Goal: Information Seeking & Learning: Learn about a topic

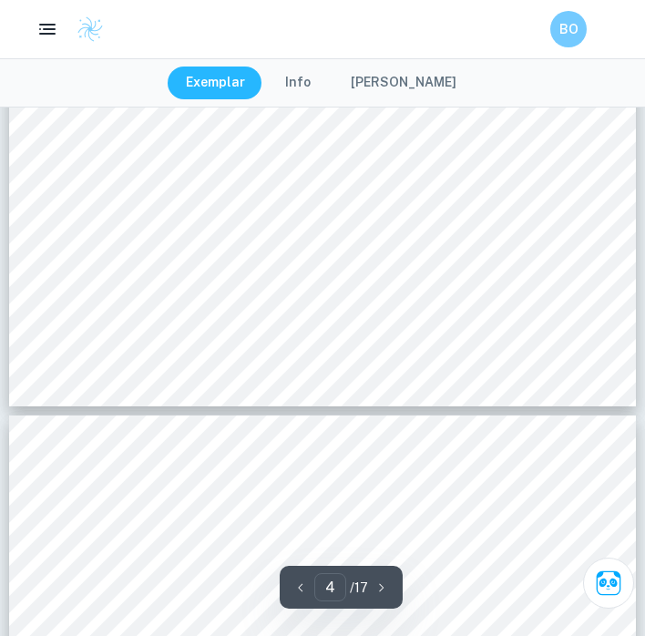
scroll to position [3224, 0]
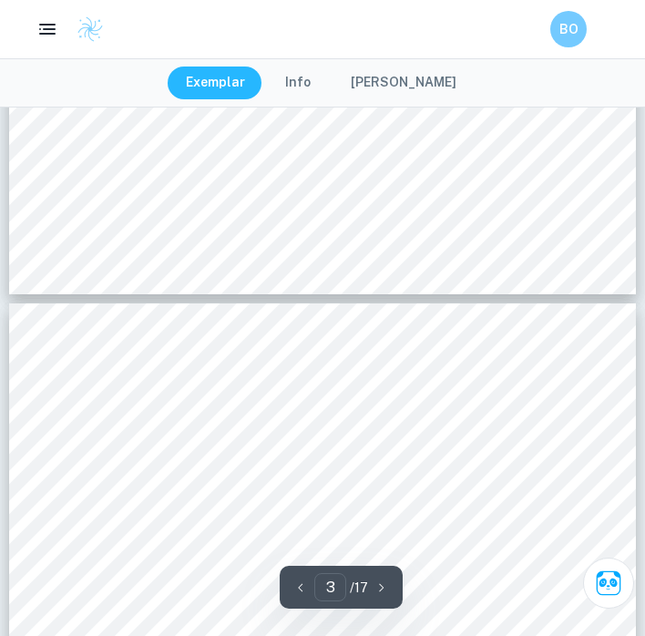
type input "4"
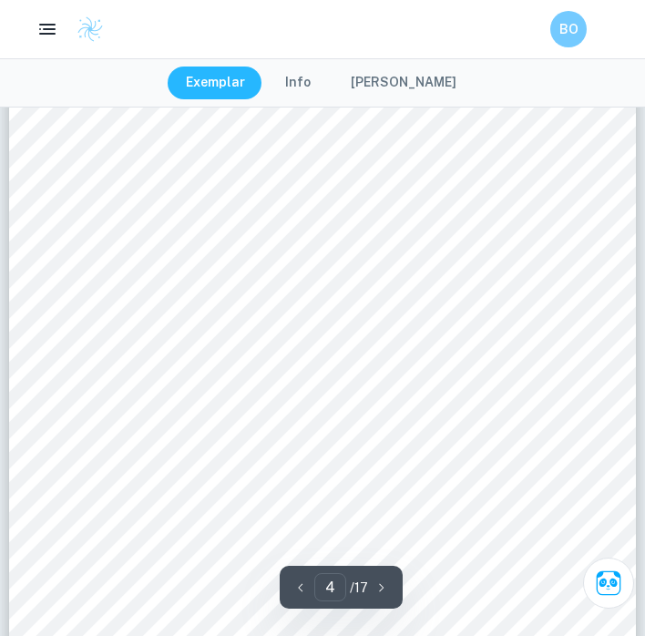
scroll to position [2883, 0]
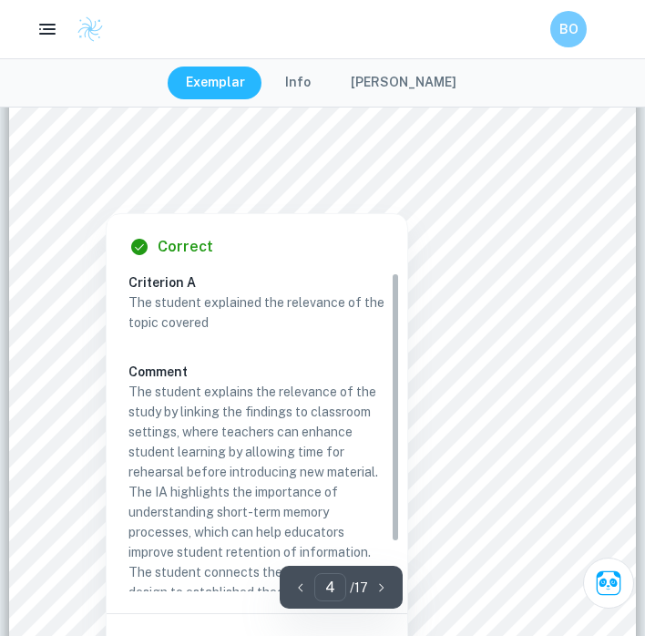
click at [291, 170] on div at bounding box center [322, 175] width 479 height 41
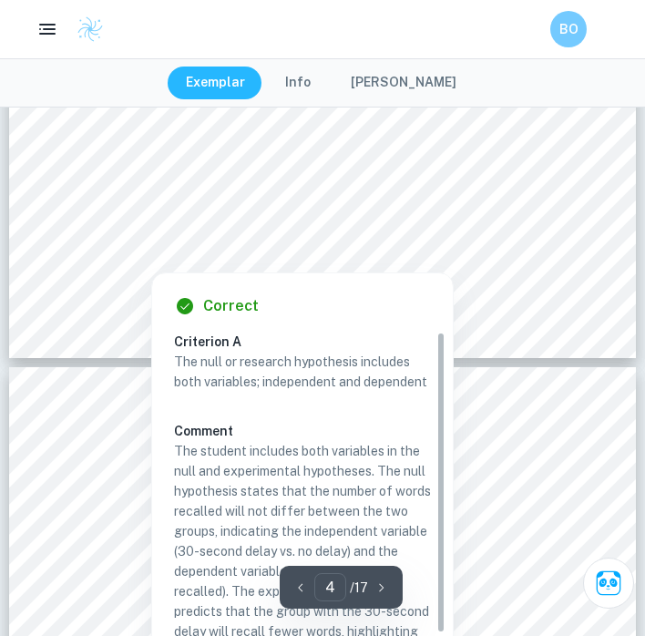
scroll to position [14, 0]
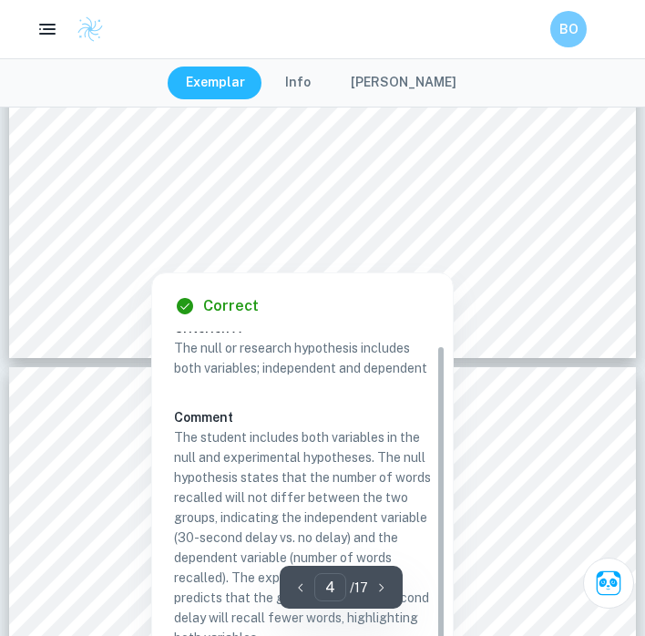
click at [229, 251] on div at bounding box center [322, 237] width 479 height 38
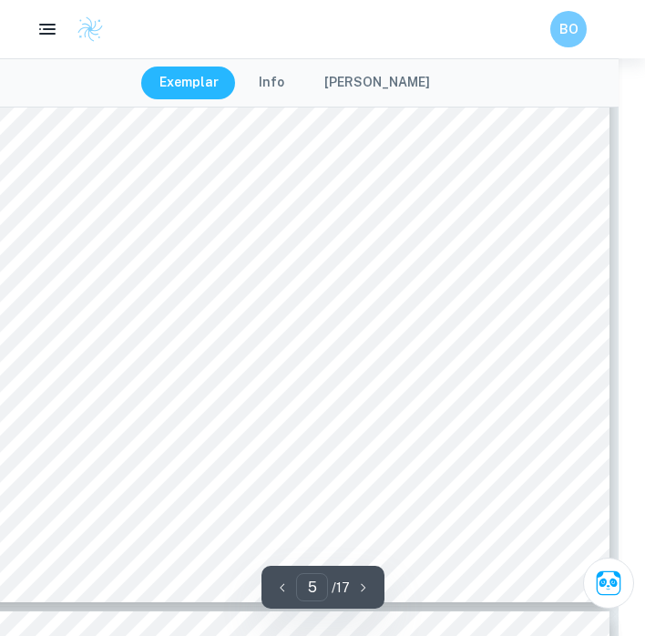
scroll to position [3931, 26]
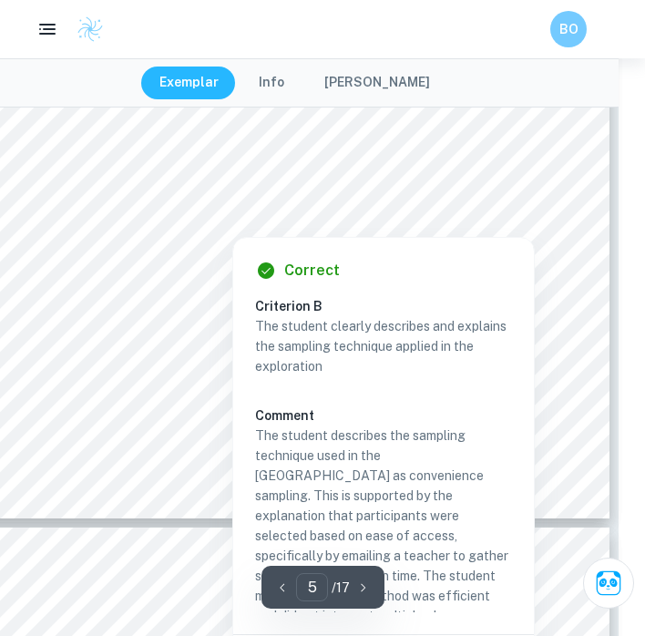
click at [176, 212] on div at bounding box center [269, 200] width 479 height 41
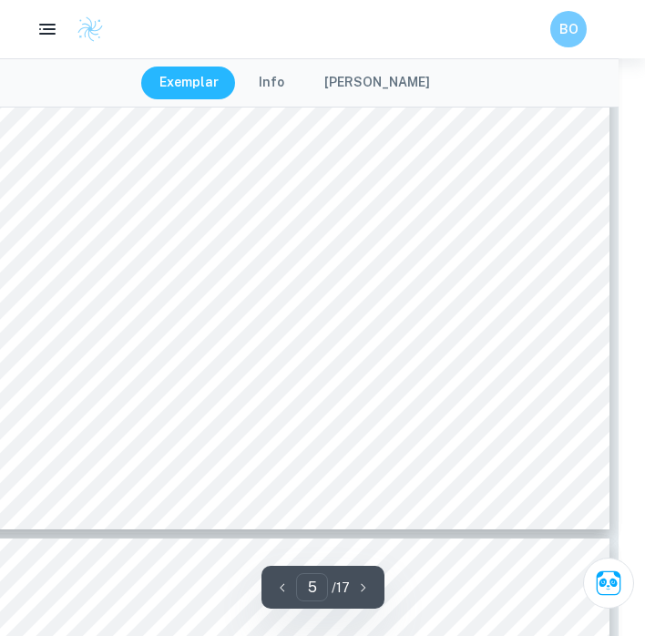
scroll to position [3800, 26]
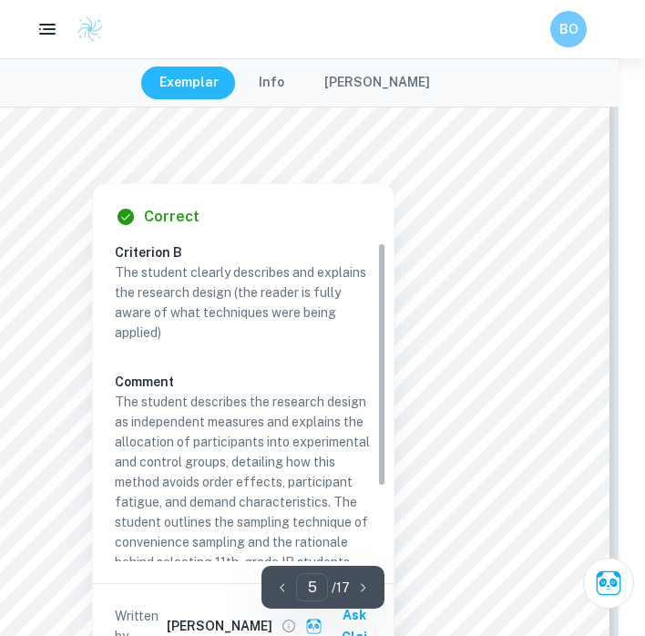
click at [236, 143] on div at bounding box center [269, 146] width 479 height 41
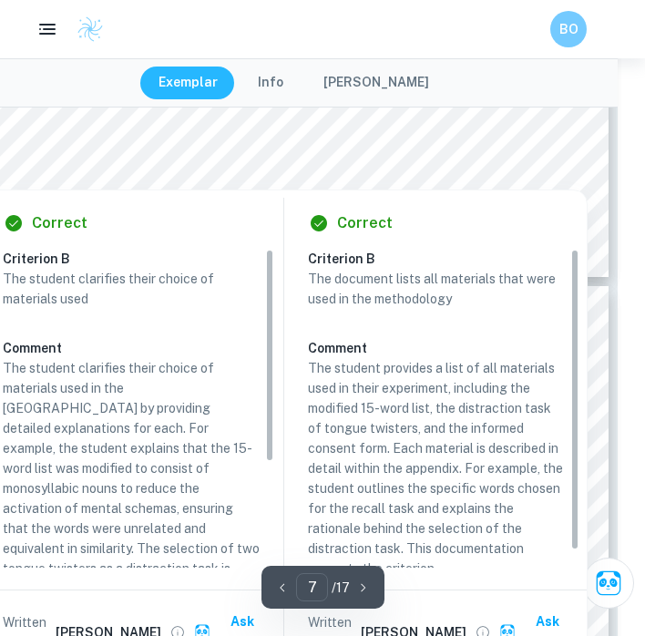
scroll to position [158, 0]
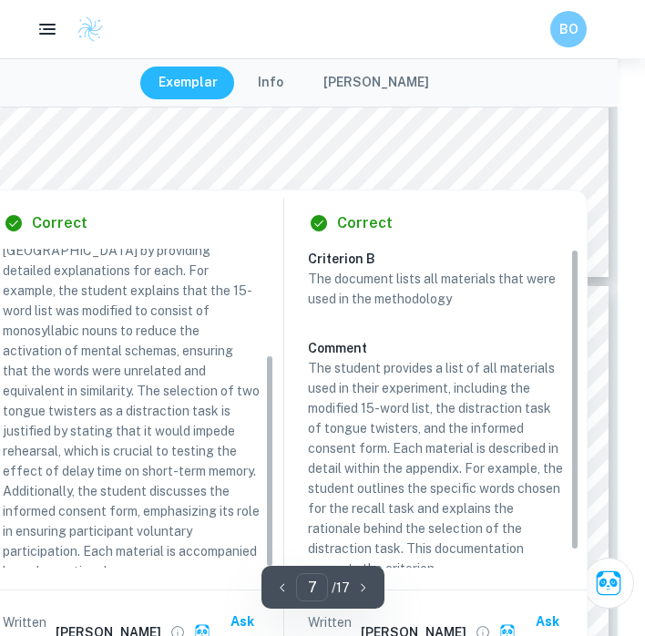
click at [370, 159] on div at bounding box center [286, 151] width 443 height 41
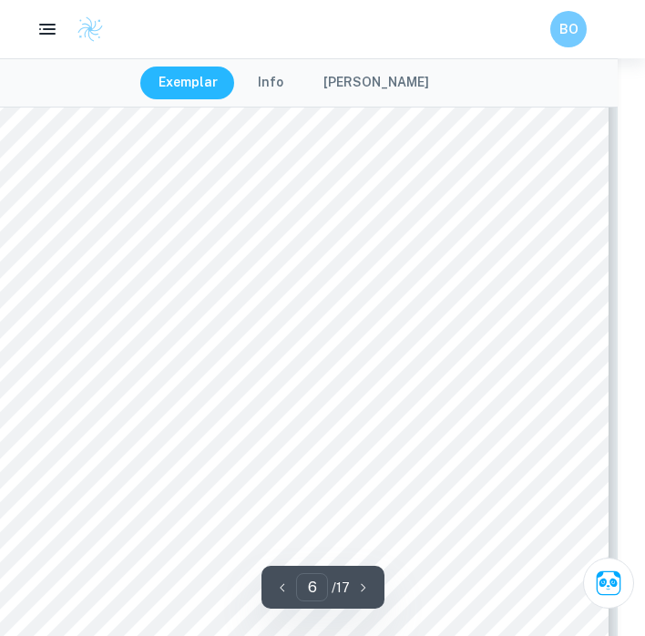
scroll to position [4485, 27]
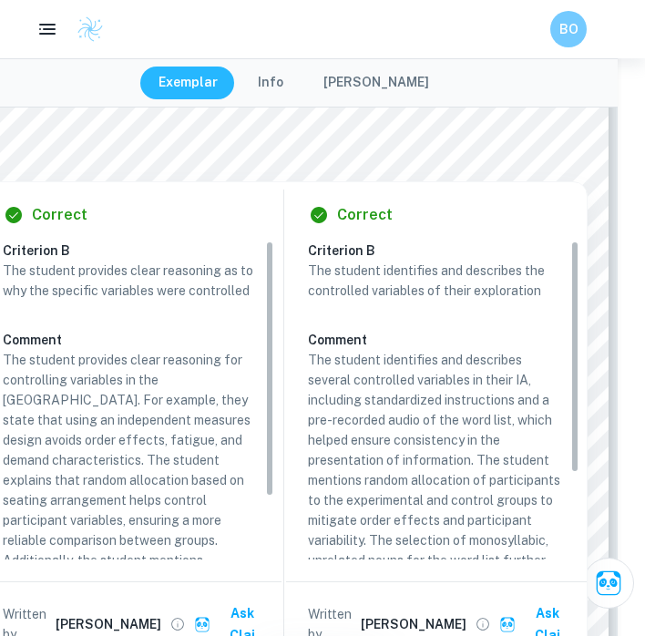
click at [462, 105] on div "Exemplar Info [PERSON_NAME]" at bounding box center [295, 82] width 645 height 49
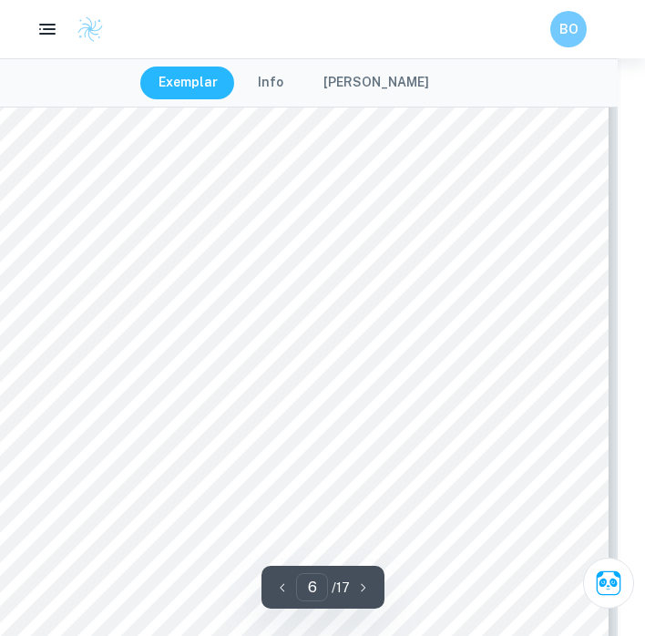
scroll to position [4601, 27]
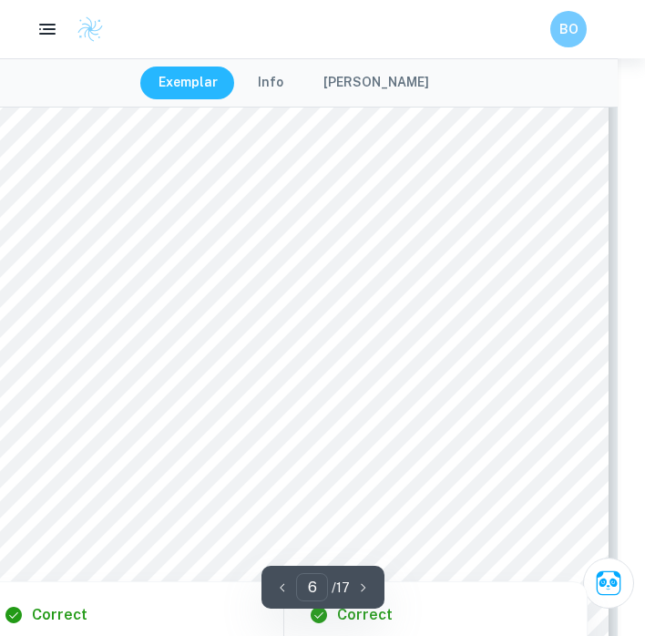
click at [77, 220] on div at bounding box center [55, 233] width 54 height 30
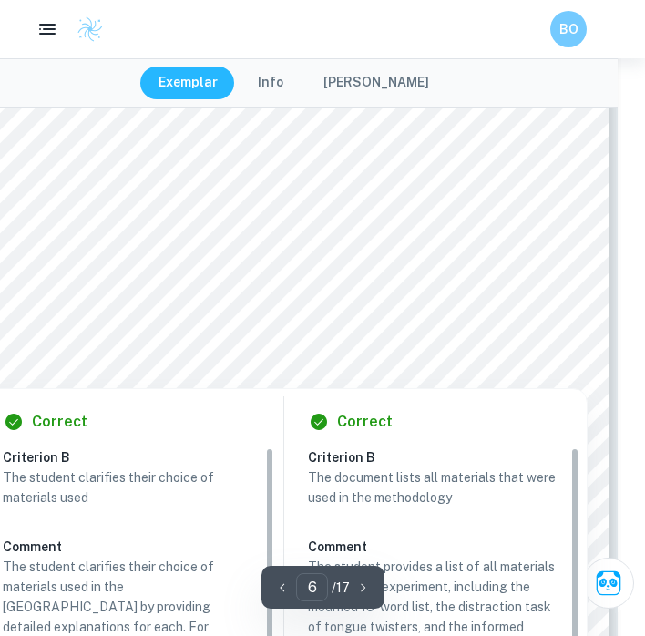
scroll to position [4689, 27]
click at [147, 311] on div at bounding box center [286, 324] width 442 height 41
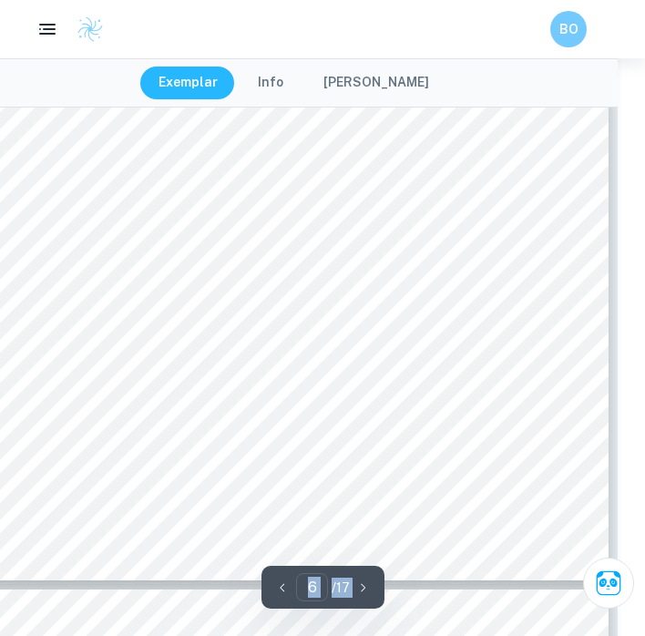
copy div "Written by [PERSON_NAME] Criterion B The student clarifies their choice of mate…"
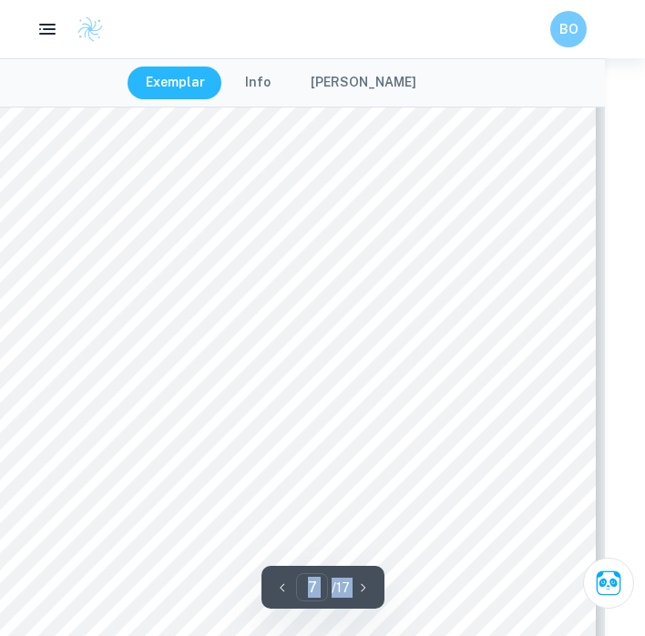
scroll to position [5300, 40]
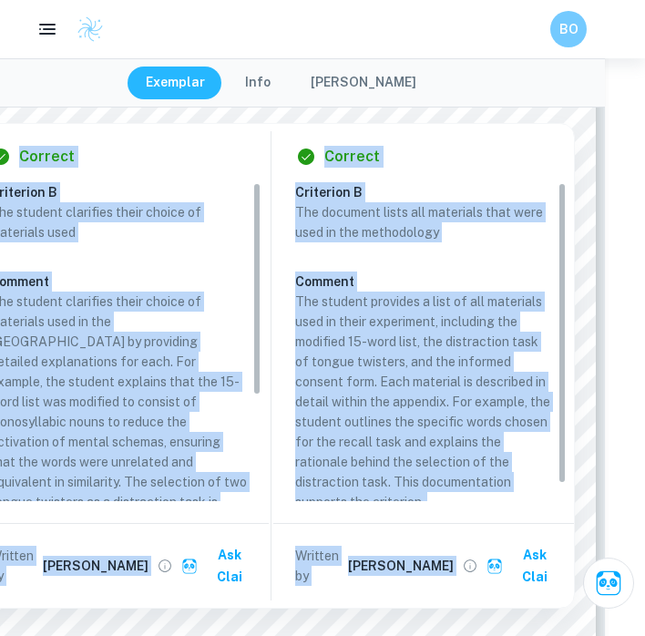
click at [56, 113] on div at bounding box center [255, 105] width 433 height 27
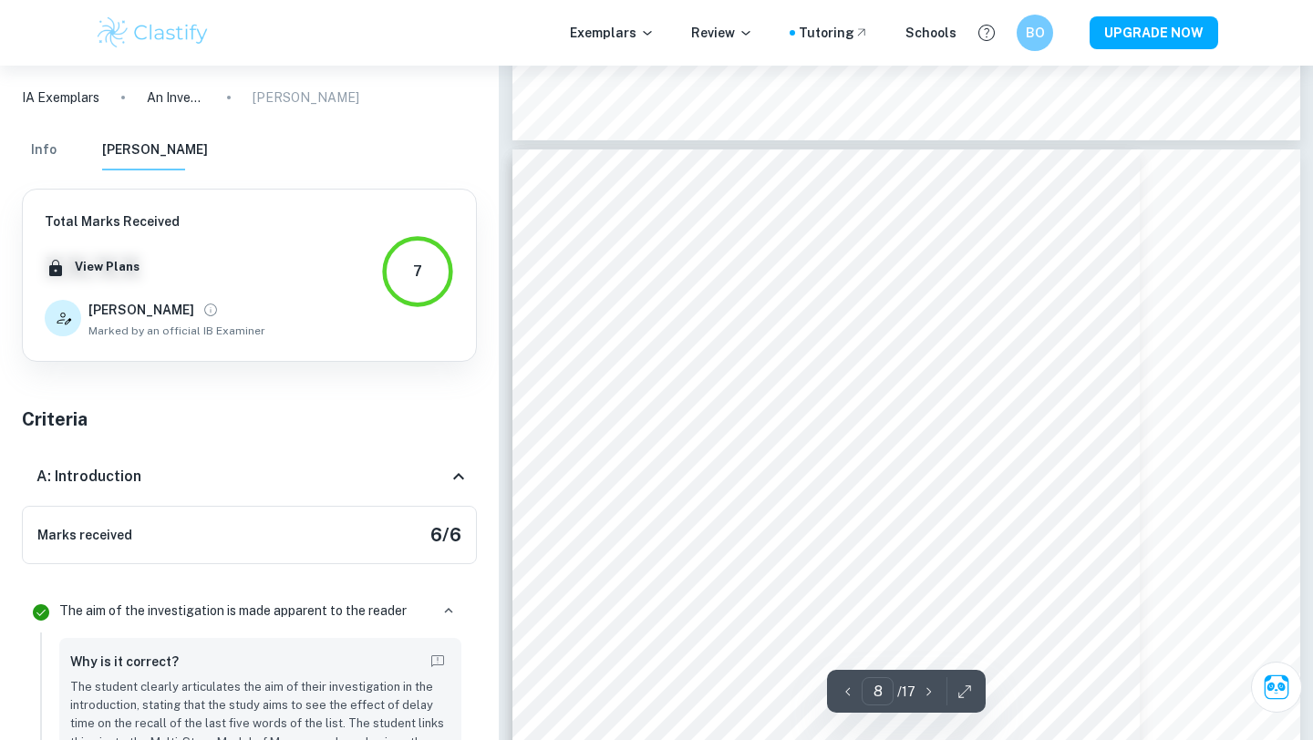
scroll to position [7372, 0]
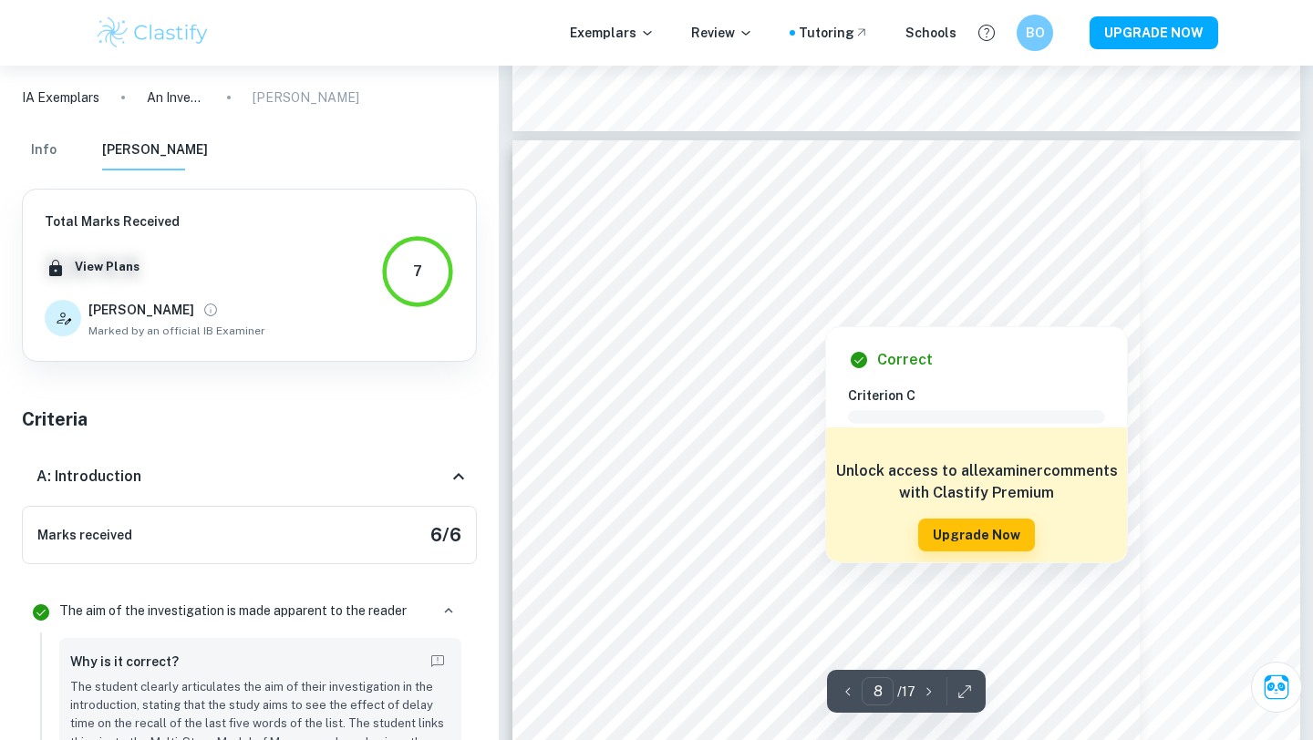
click at [644, 323] on div "Correct Criterion C Comment Unlock access to all examiner comments with Clastif…" at bounding box center [976, 440] width 303 height 246
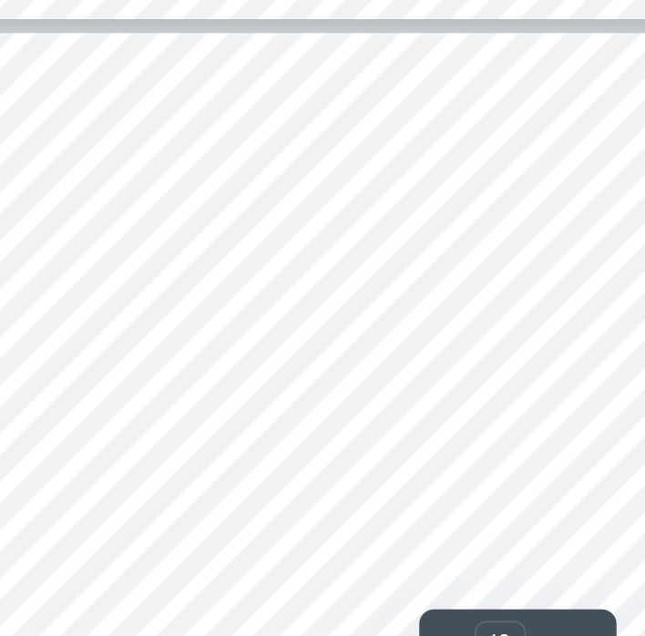
scroll to position [7636, 51]
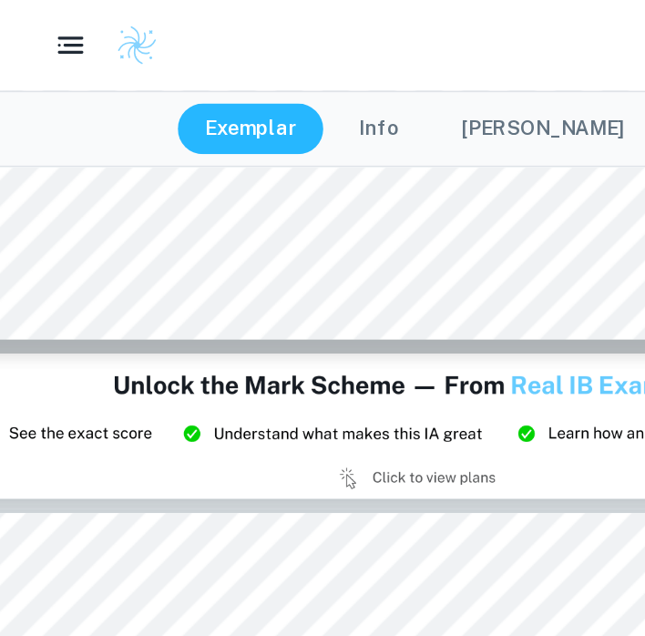
type input "8"
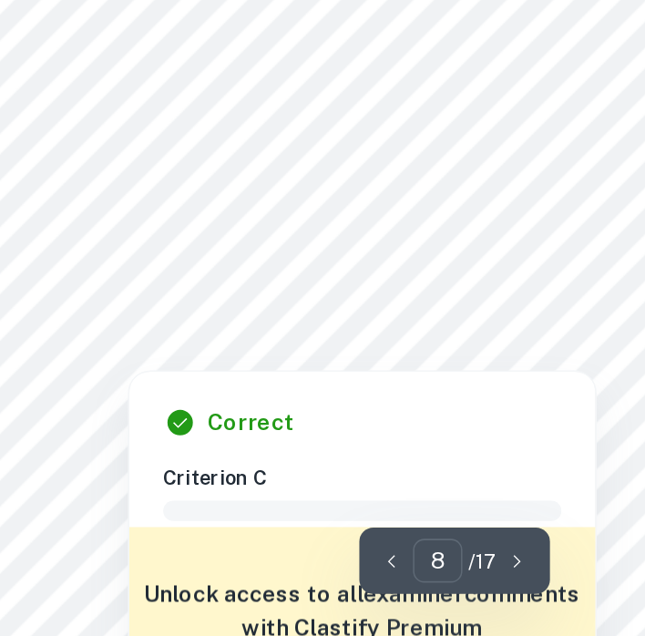
scroll to position [6156, 51]
